Goal: Task Accomplishment & Management: Manage account settings

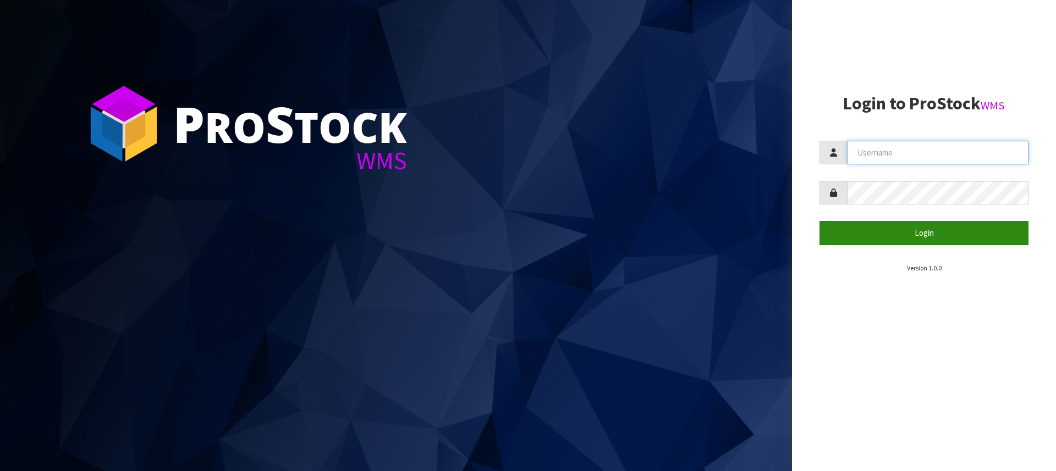
type input "[PERSON_NAME][EMAIL_ADDRESS][DOMAIN_NAME]"
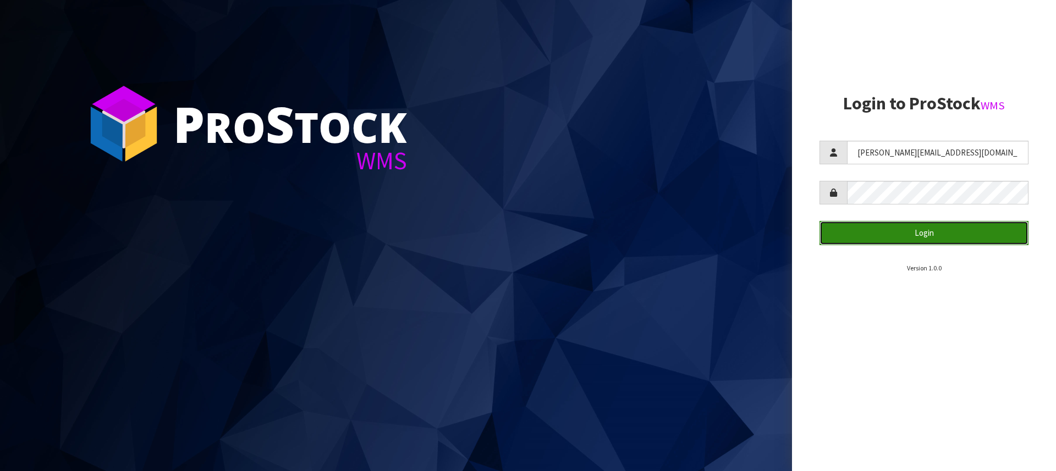
click at [932, 232] on button "Login" at bounding box center [923, 233] width 209 height 24
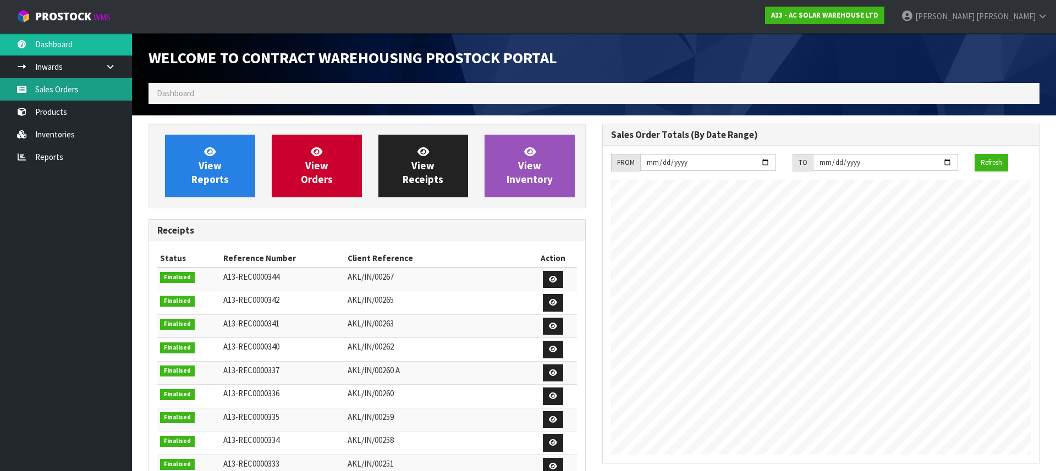
click at [46, 97] on link "Sales Orders" at bounding box center [66, 89] width 132 height 23
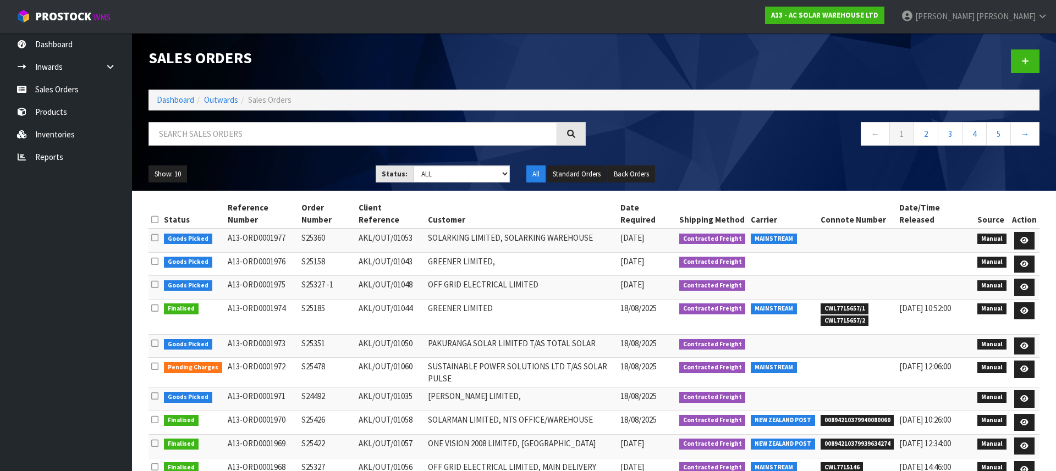
click at [507, 358] on td "SUSTAINABLE POWER SOLUTIONS LTD T/AS SOLAR PULSE" at bounding box center [521, 373] width 193 height 30
click at [510, 358] on td "SUSTAINABLE POWER SOLUTIONS LTD T/AS SOLAR PULSE" at bounding box center [521, 373] width 193 height 30
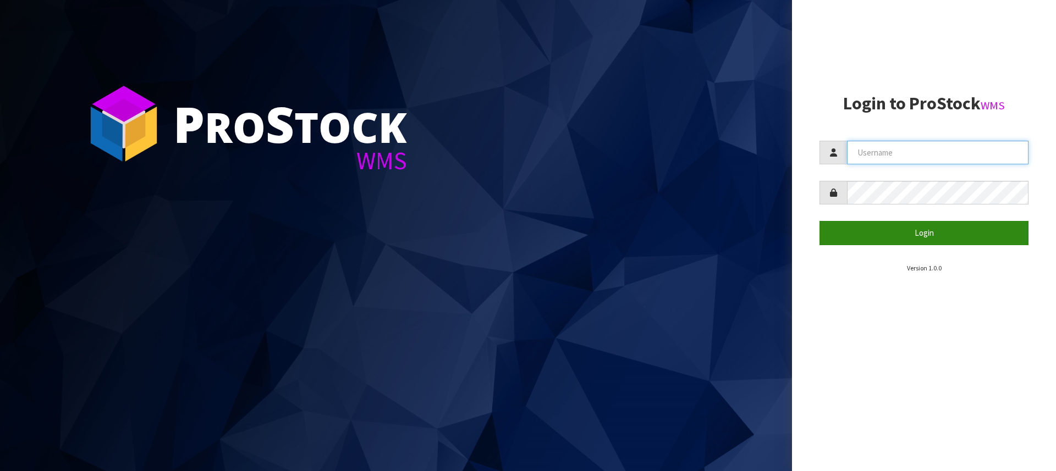
type input "andrew@acsolarwarehouse.com"
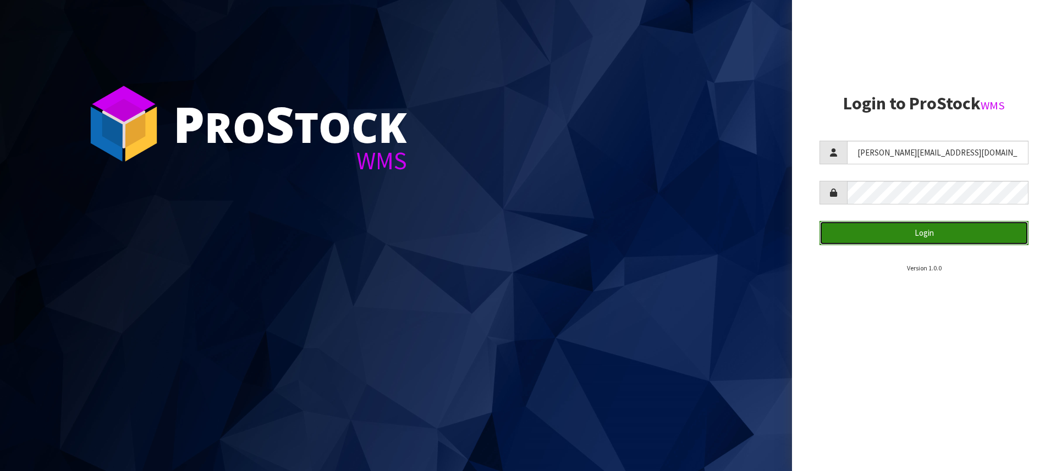
click at [927, 231] on button "Login" at bounding box center [923, 233] width 209 height 24
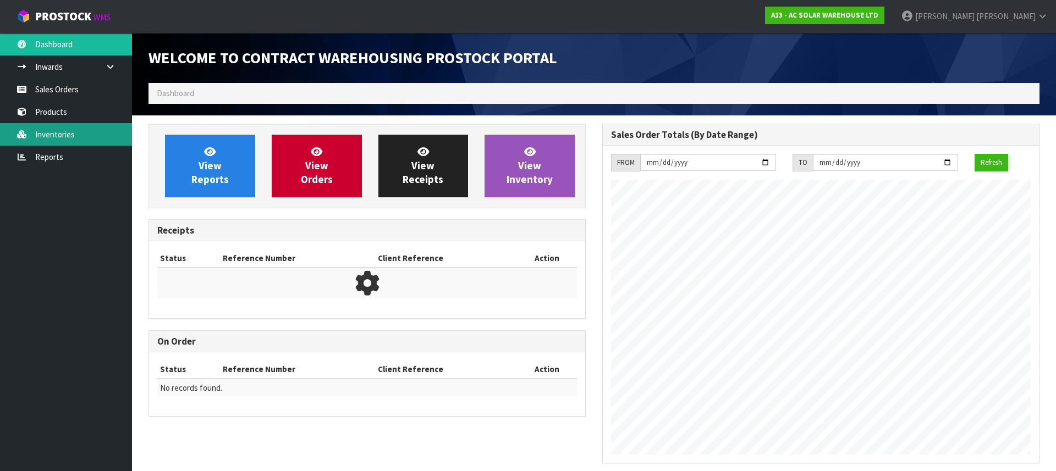
scroll to position [669, 454]
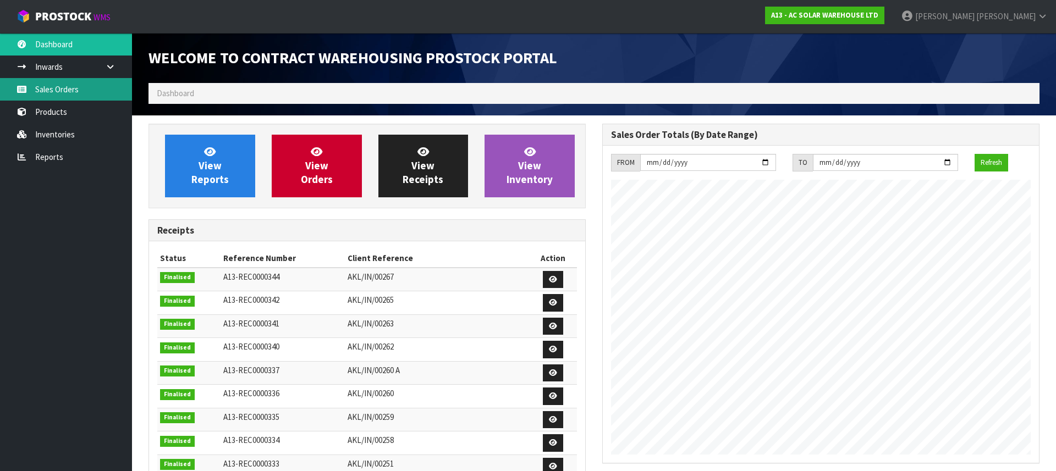
click at [63, 91] on link "Sales Orders" at bounding box center [66, 89] width 132 height 23
